Goal: Check status: Check status

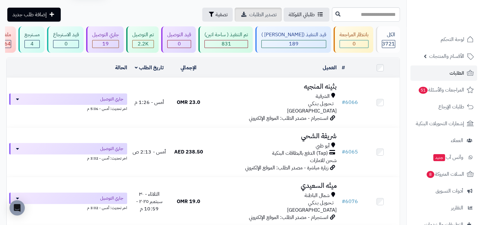
scroll to position [32, 0]
